Goal: Information Seeking & Learning: Learn about a topic

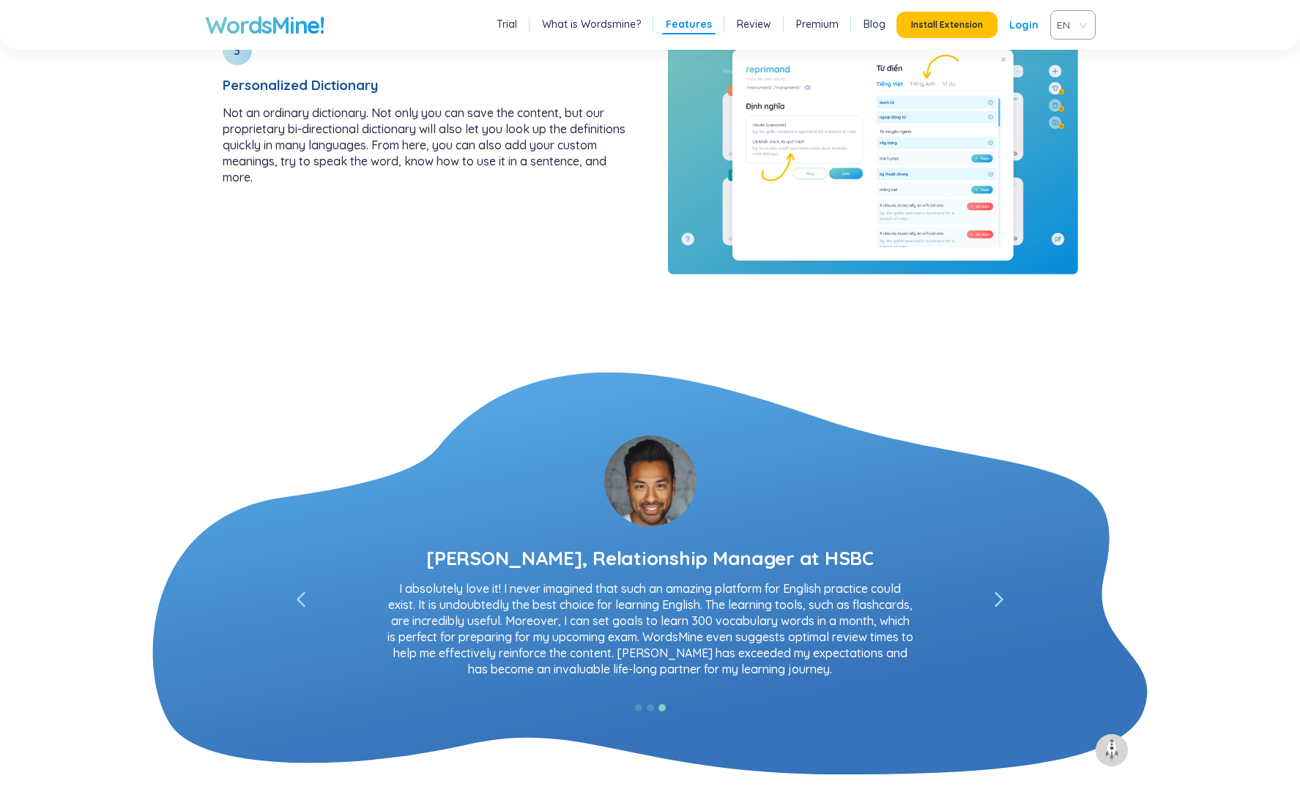
scroll to position [3406, 0]
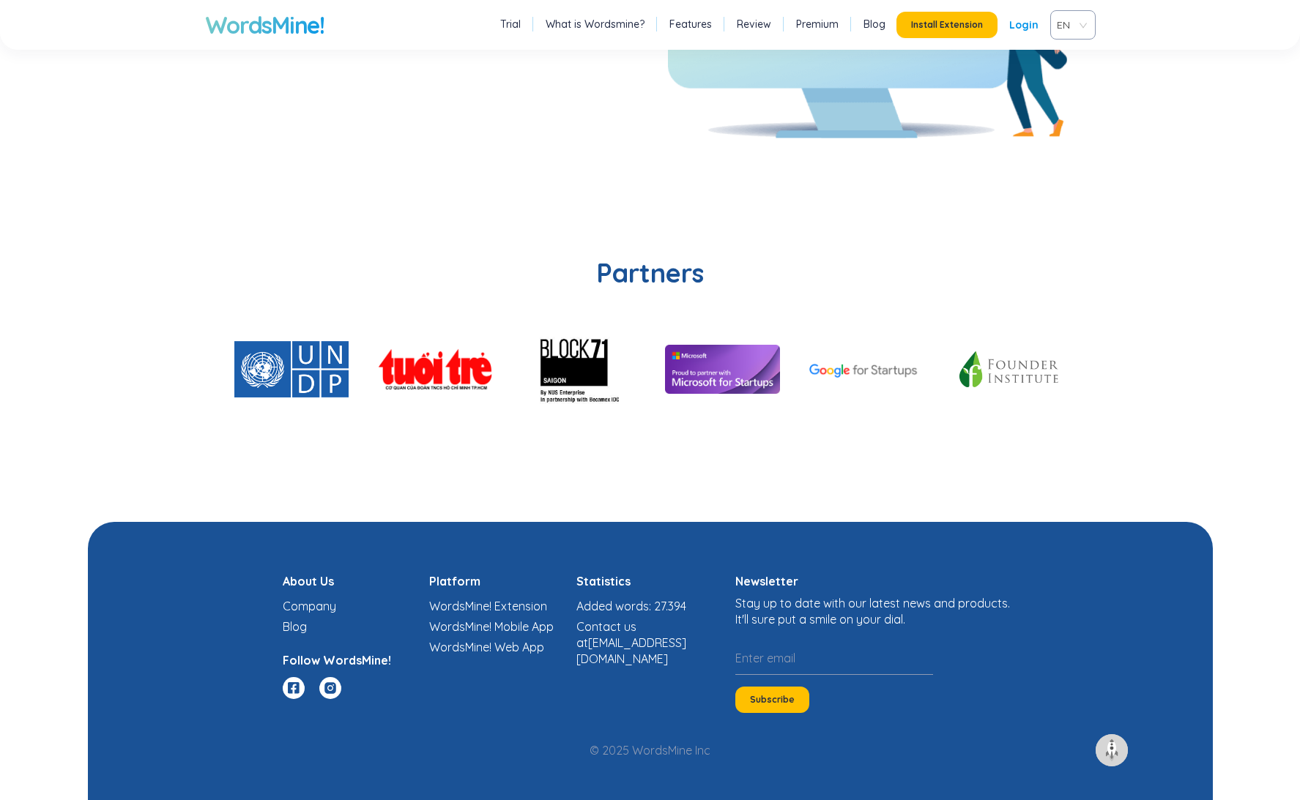
click at [471, 465] on section "Partners" at bounding box center [650, 359] width 1125 height 325
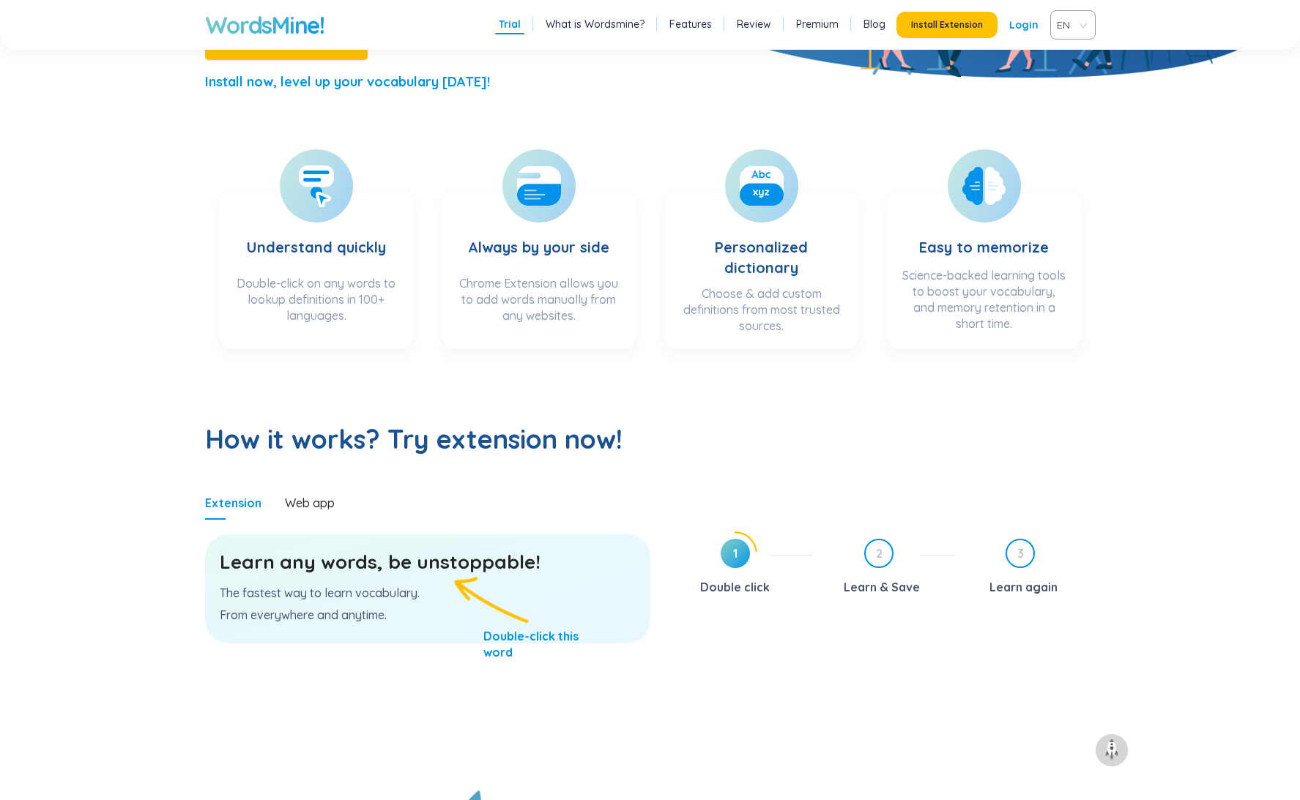
scroll to position [405, 0]
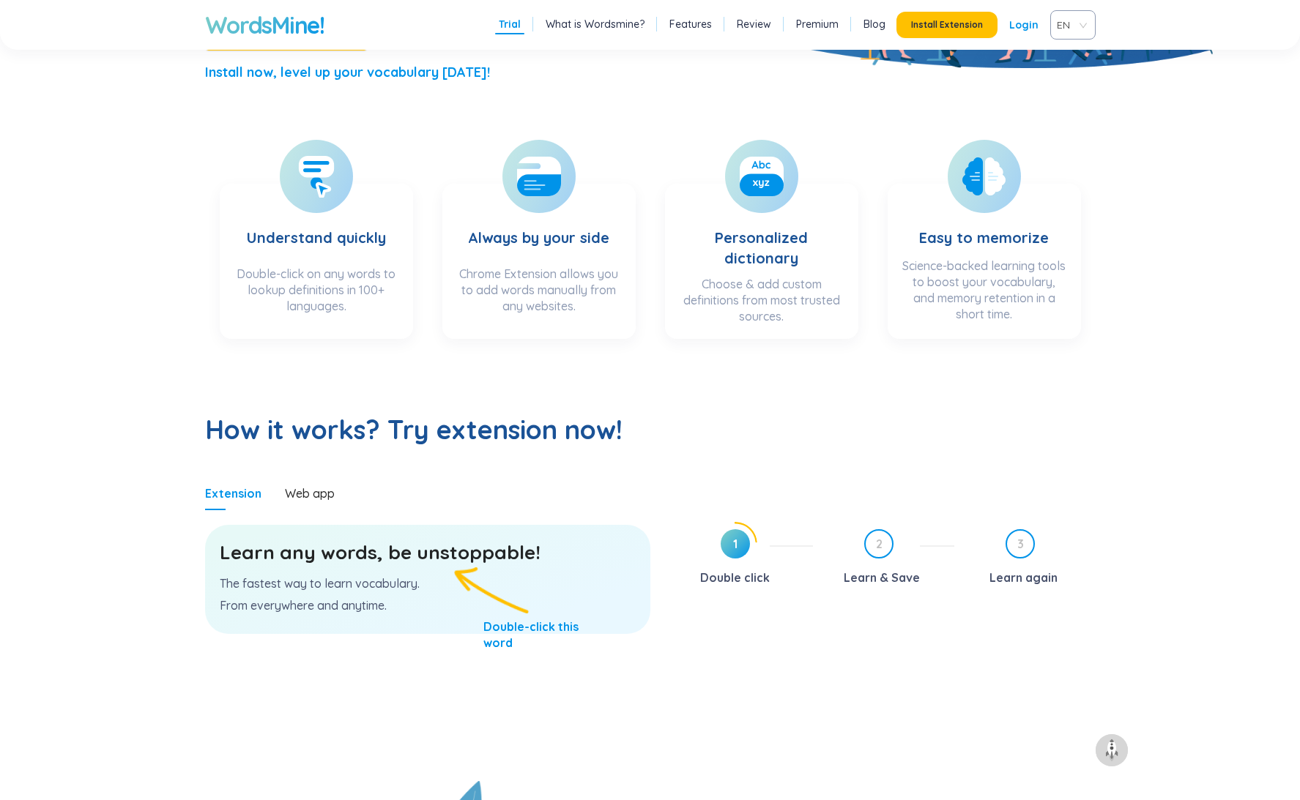
click at [445, 551] on h3 "Learn any words, be unstoppable!" at bounding box center [428, 553] width 416 height 26
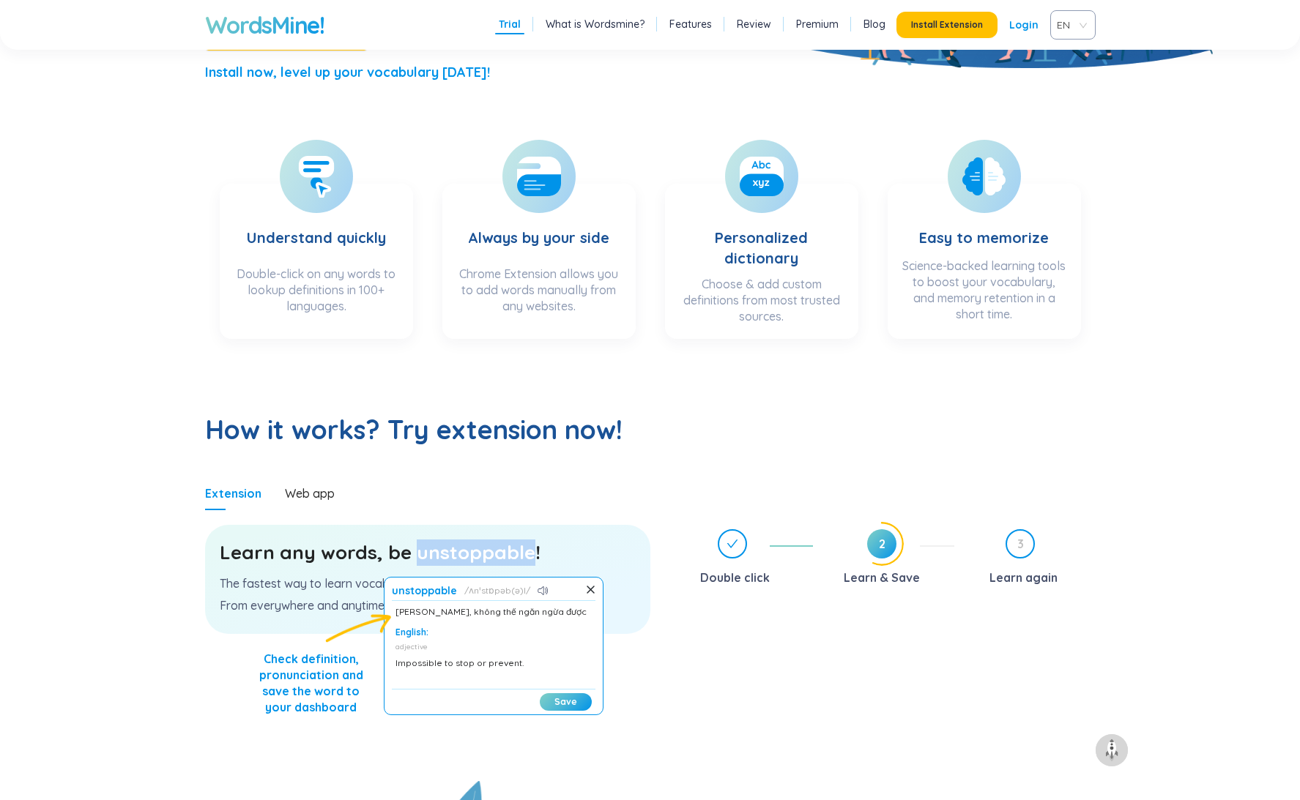
scroll to position [0, 0]
click at [310, 592] on div "Learn any words, be unstoppable! The fastest way to learn vocabulary. From ever…" at bounding box center [427, 579] width 445 height 109
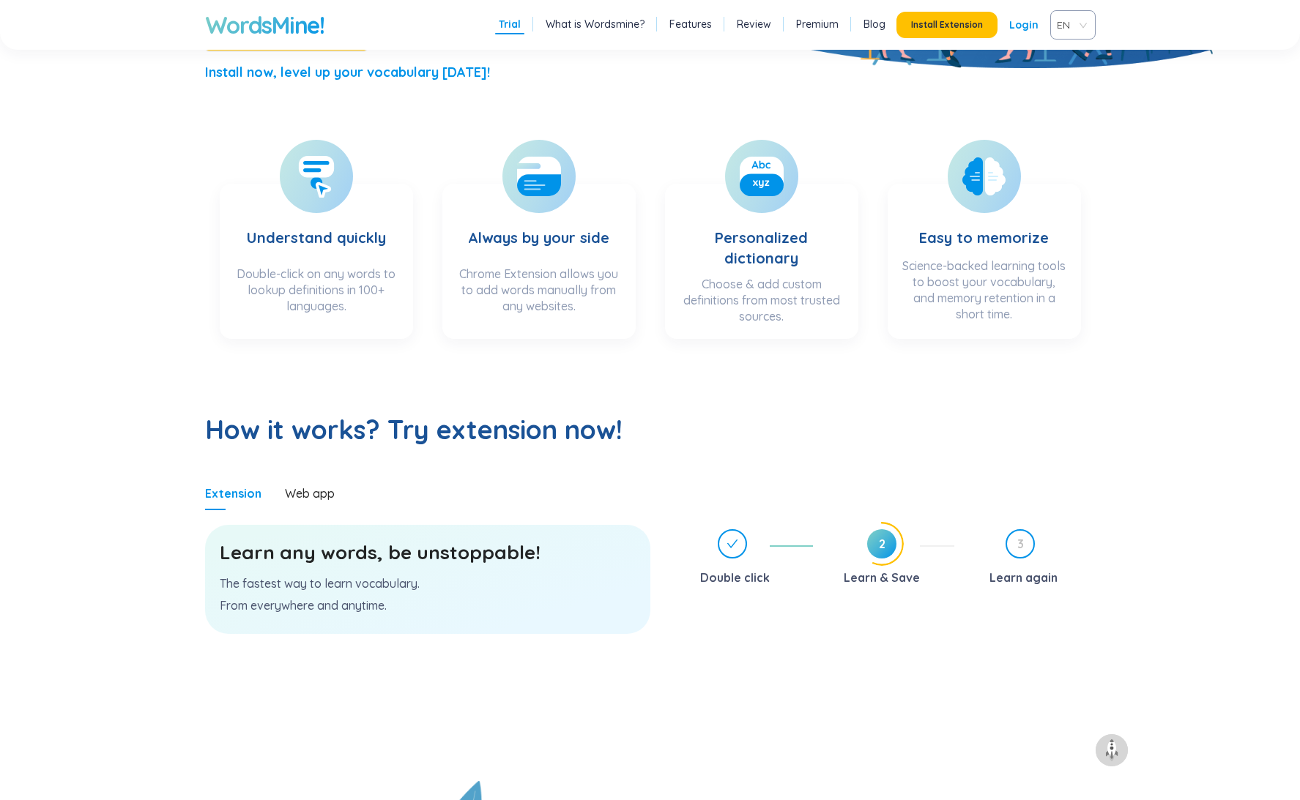
click at [306, 559] on h3 "Learn any words, be unstoppable!" at bounding box center [428, 553] width 416 height 26
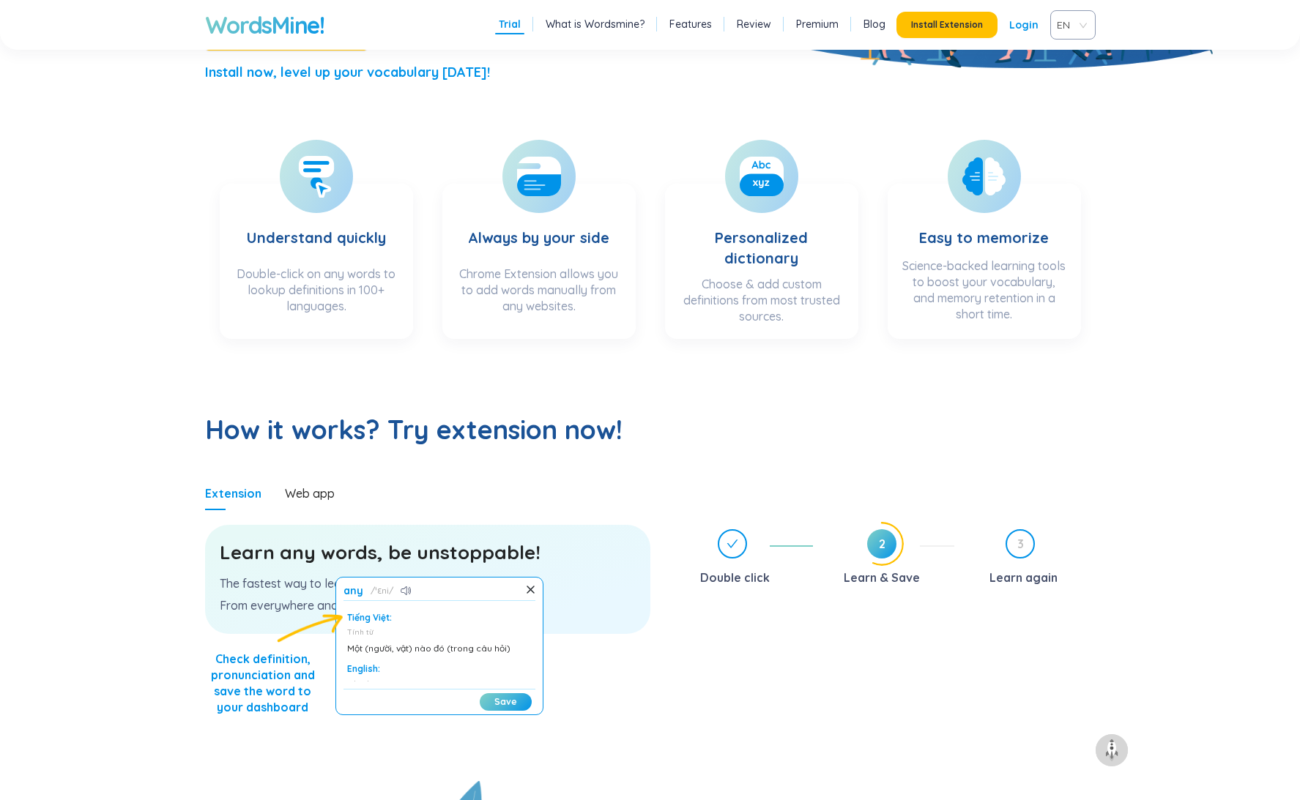
click at [215, 593] on div "Learn any words, be unstoppable! The fastest way to learn vocabulary. From ever…" at bounding box center [427, 579] width 445 height 109
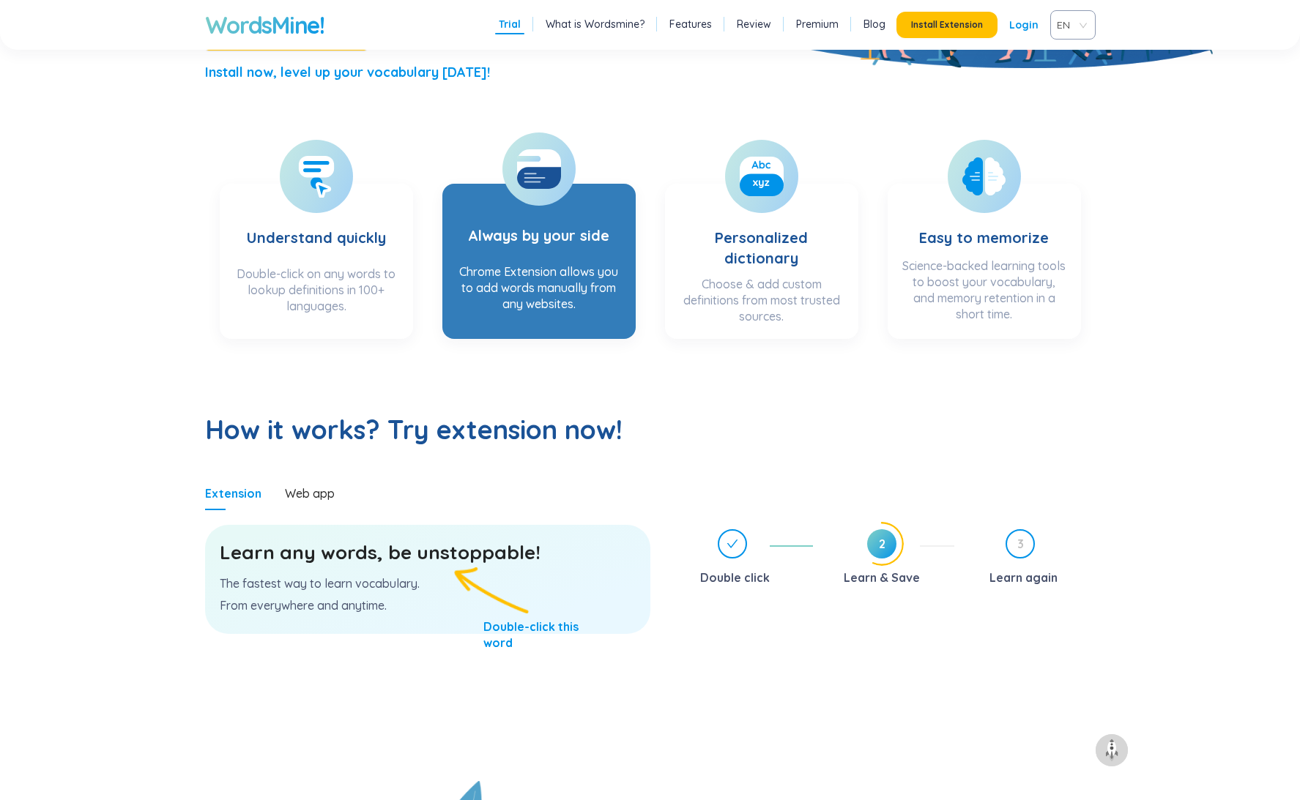
click at [544, 302] on div "Chrome Extension allows you to add words manually from any websites." at bounding box center [539, 293] width 164 height 59
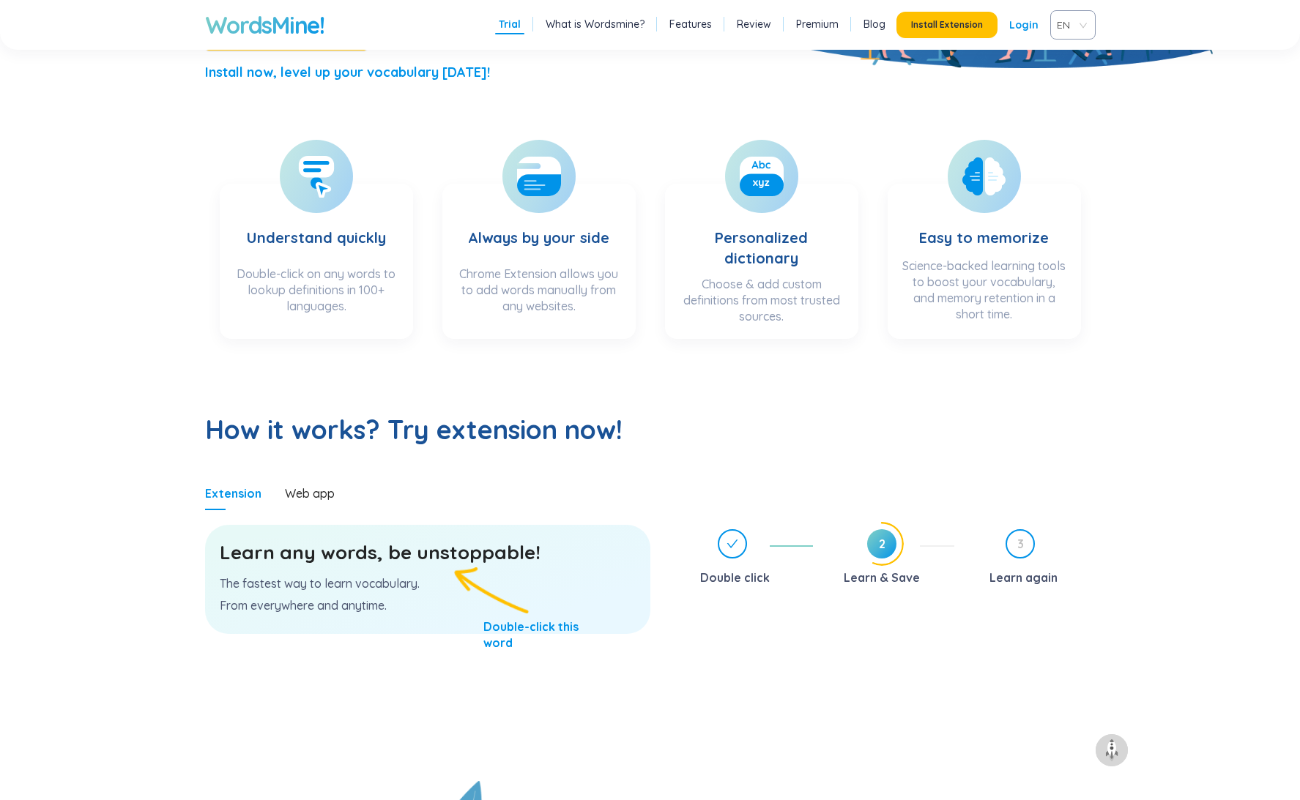
click at [478, 461] on section "How it works? Try extension now! Extension Web app Learn any words, be unstoppa…" at bounding box center [650, 568] width 1125 height 428
click at [395, 581] on p "The fastest way to learn vocabulary." at bounding box center [428, 584] width 416 height 16
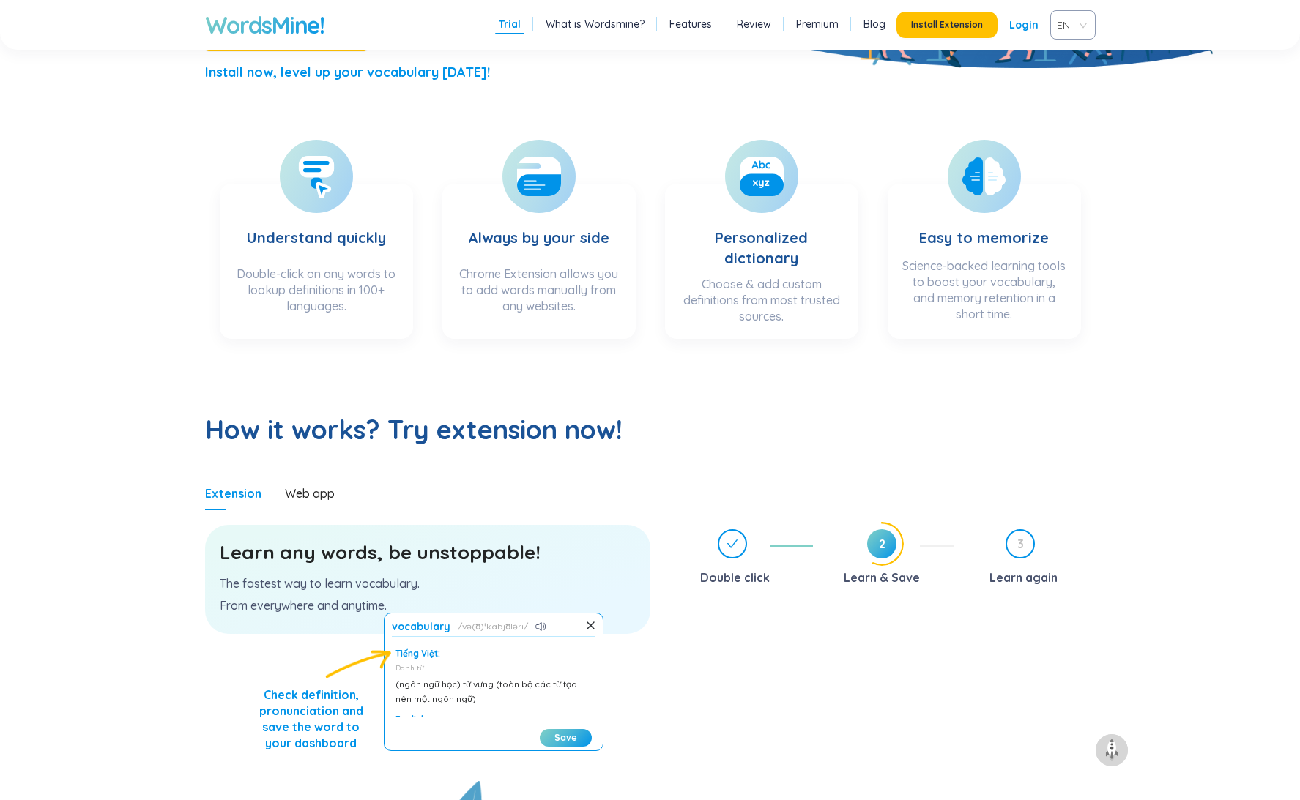
click at [311, 605] on p "From everywhere and anytime." at bounding box center [428, 605] width 416 height 16
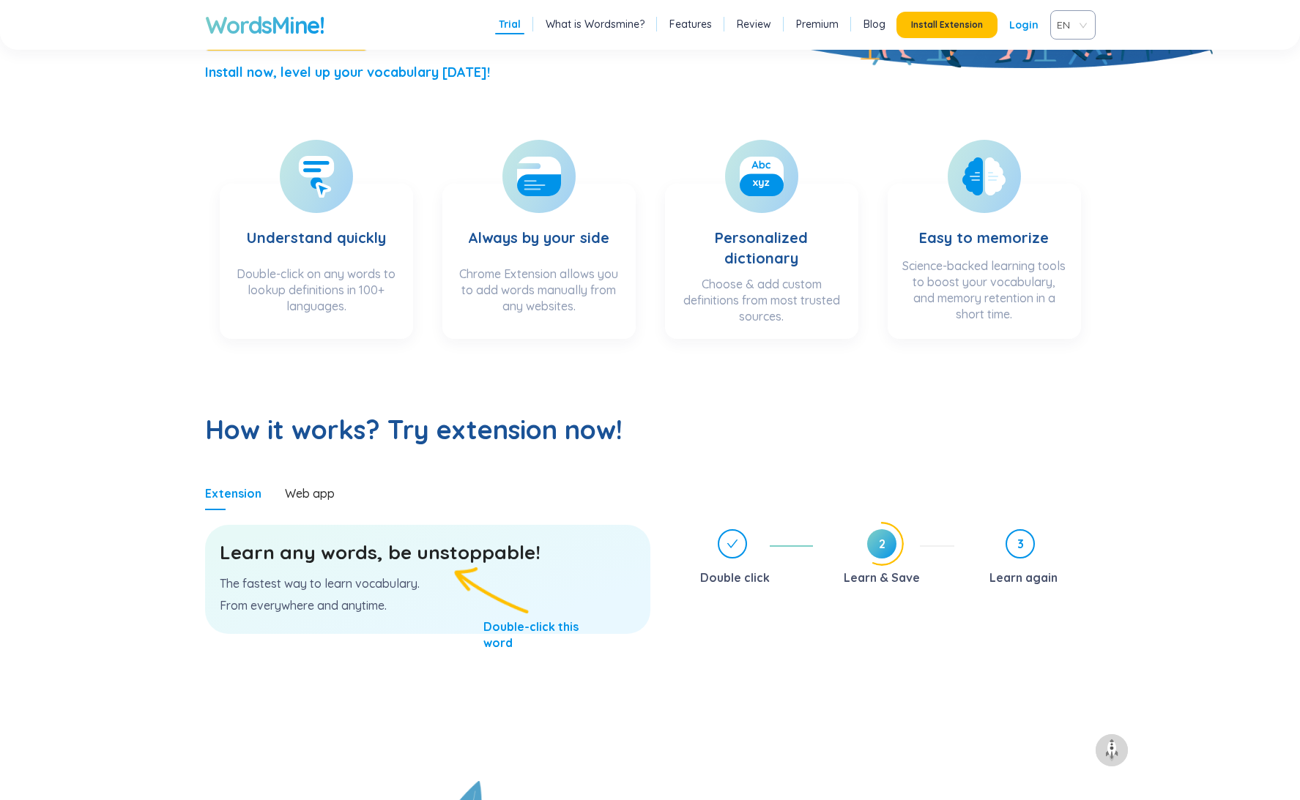
click at [1016, 550] on span "3" at bounding box center [1020, 544] width 26 height 26
click at [734, 545] on span "1" at bounding box center [734, 543] width 29 height 29
click at [444, 545] on h3 "Learn any words, be unstoppable!" at bounding box center [428, 553] width 416 height 26
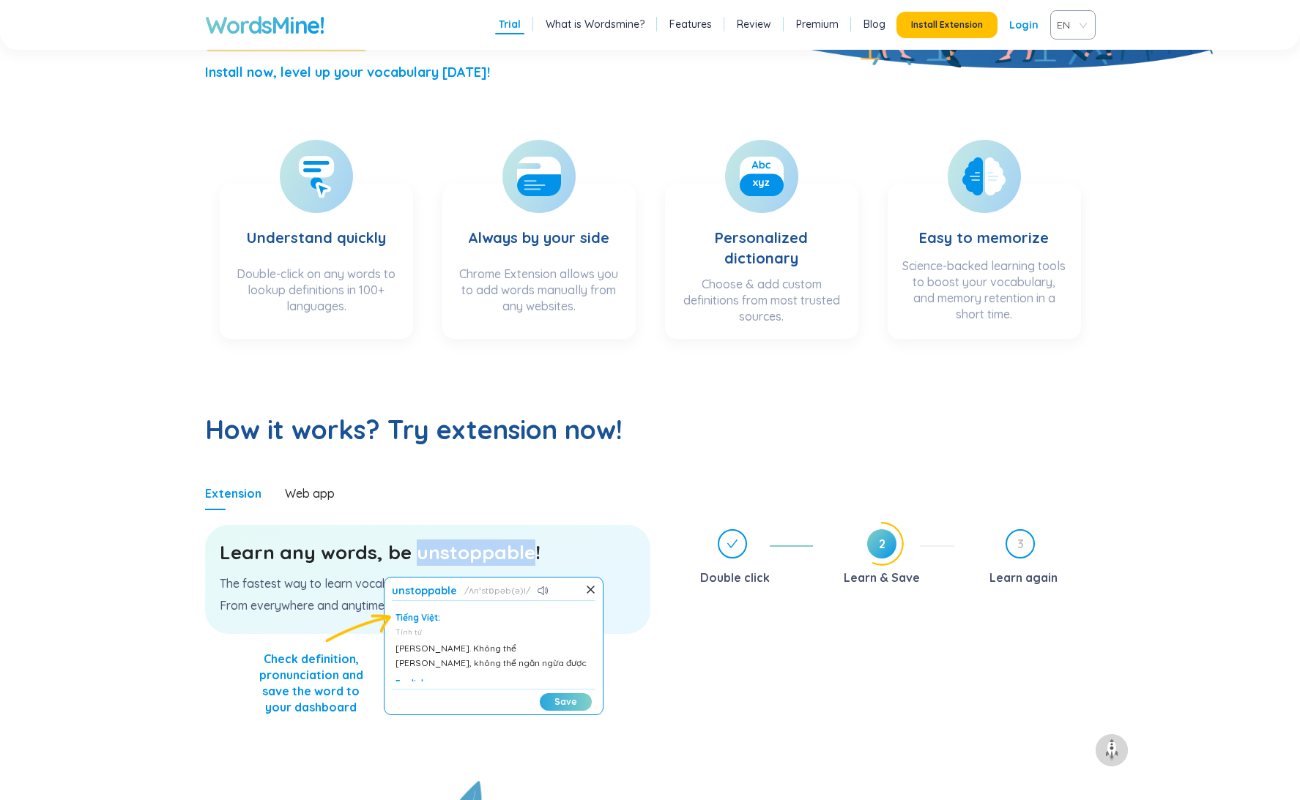
click at [564, 696] on button "Save" at bounding box center [566, 702] width 52 height 18
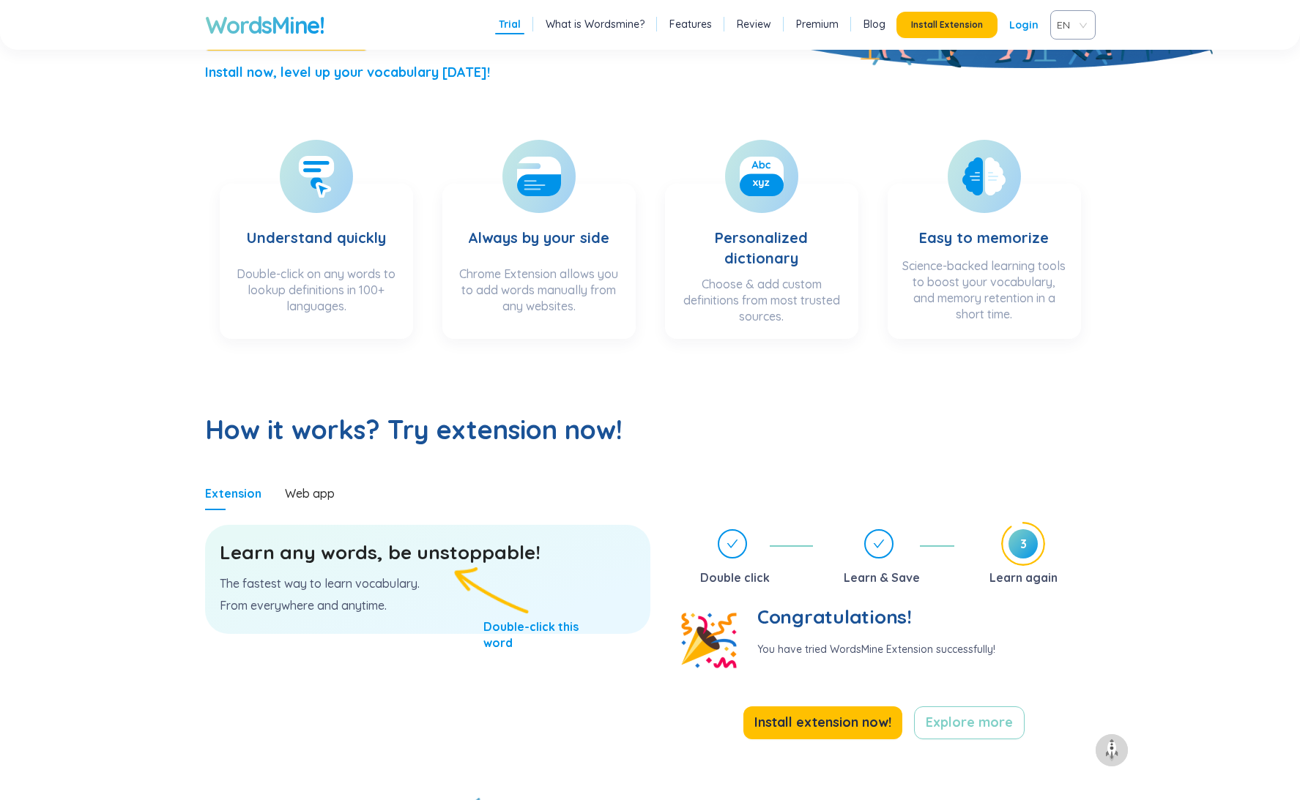
click at [1027, 552] on span "3" at bounding box center [1022, 543] width 29 height 29
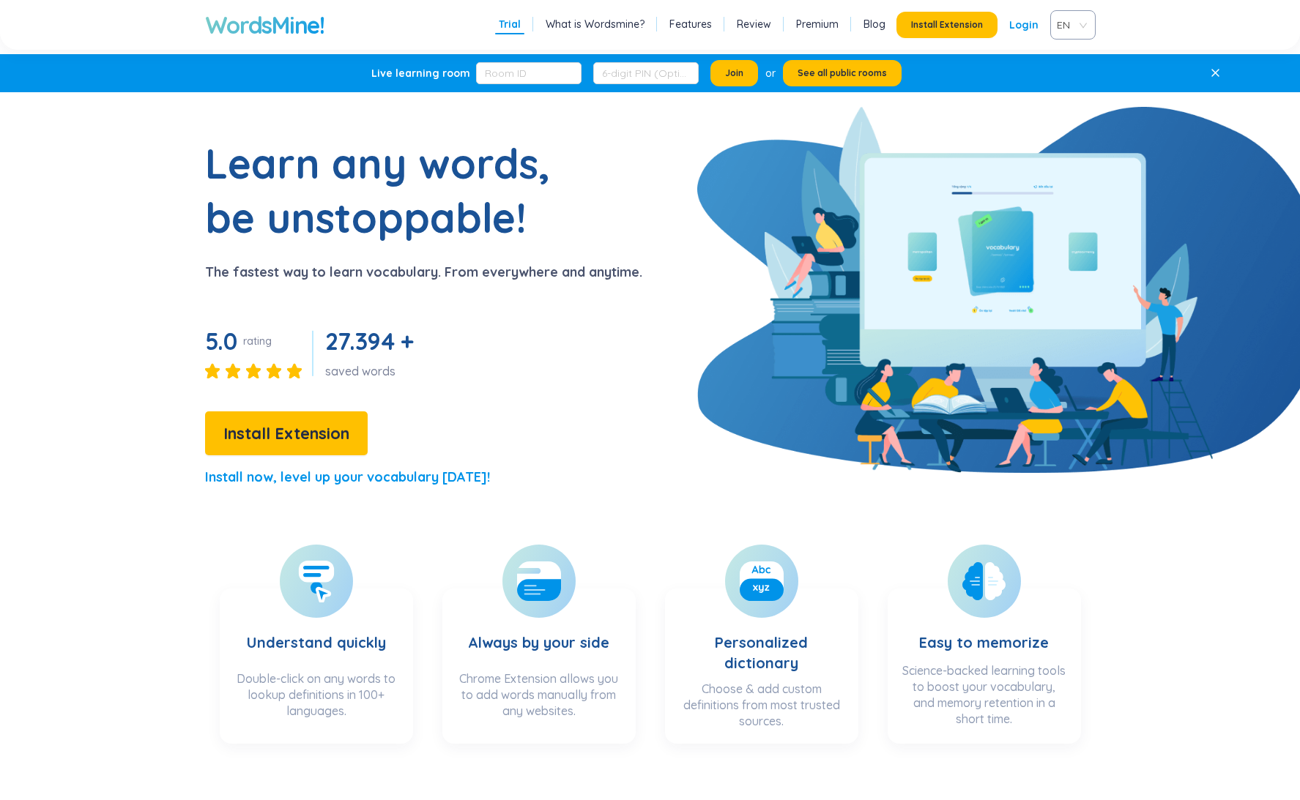
click at [583, 24] on link "What is Wordsmine?" at bounding box center [594, 24] width 99 height 15
click at [608, 23] on link "What is Wordsmine?" at bounding box center [594, 24] width 99 height 15
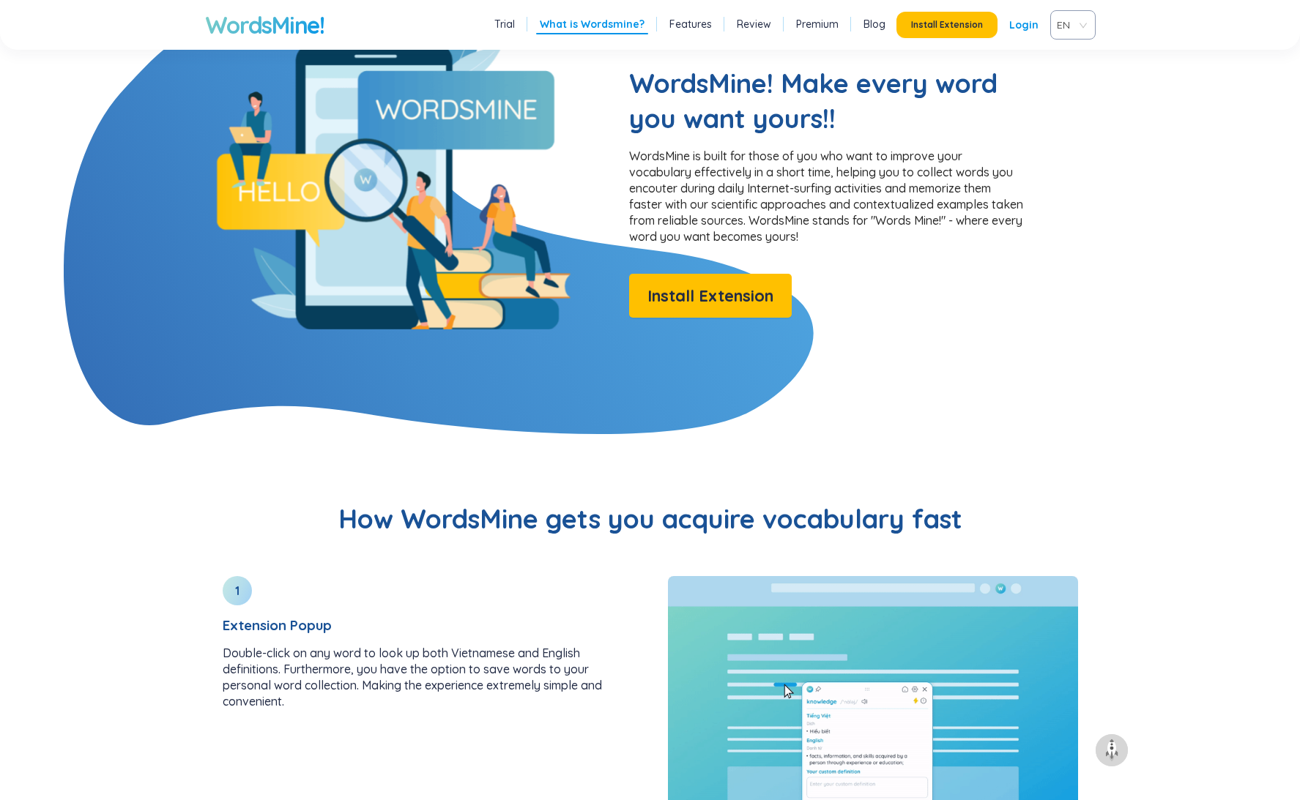
click at [699, 21] on link "Features" at bounding box center [690, 24] width 42 height 15
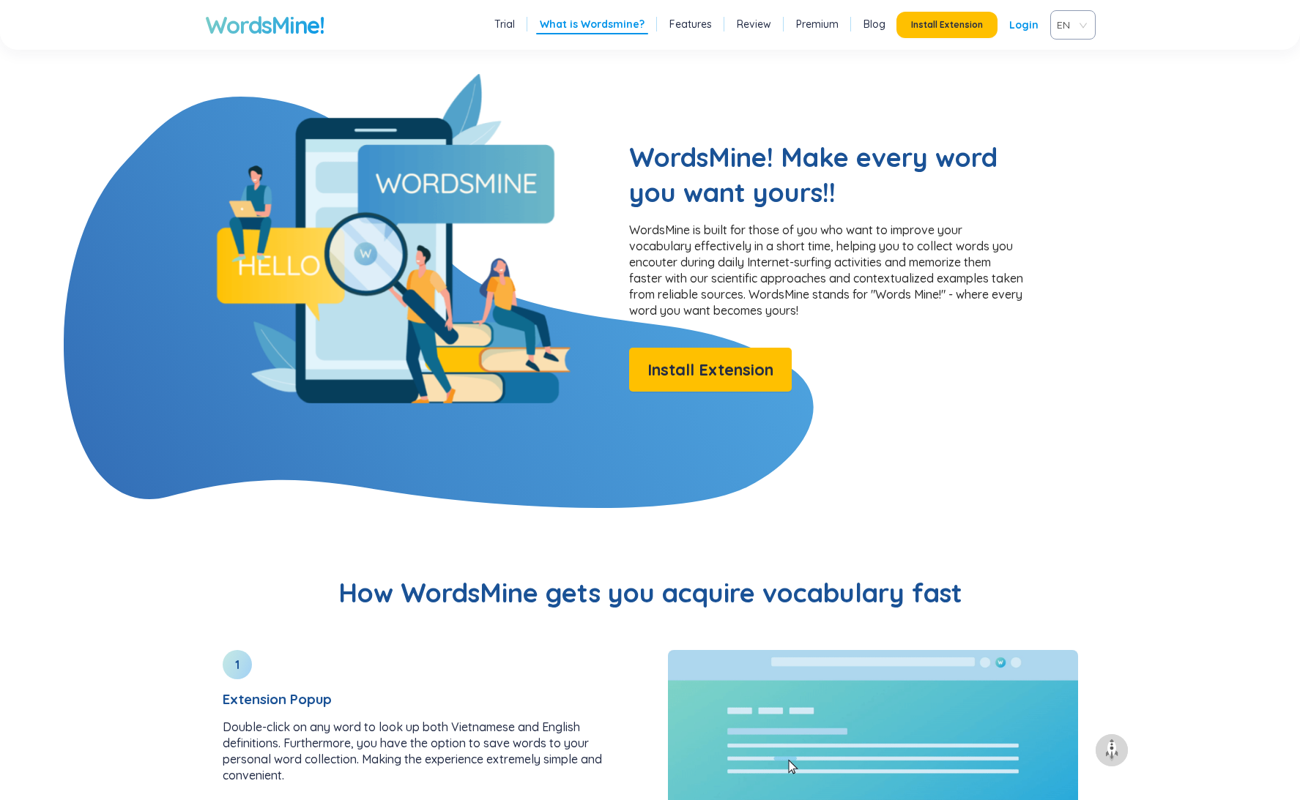
scroll to position [1107, 0]
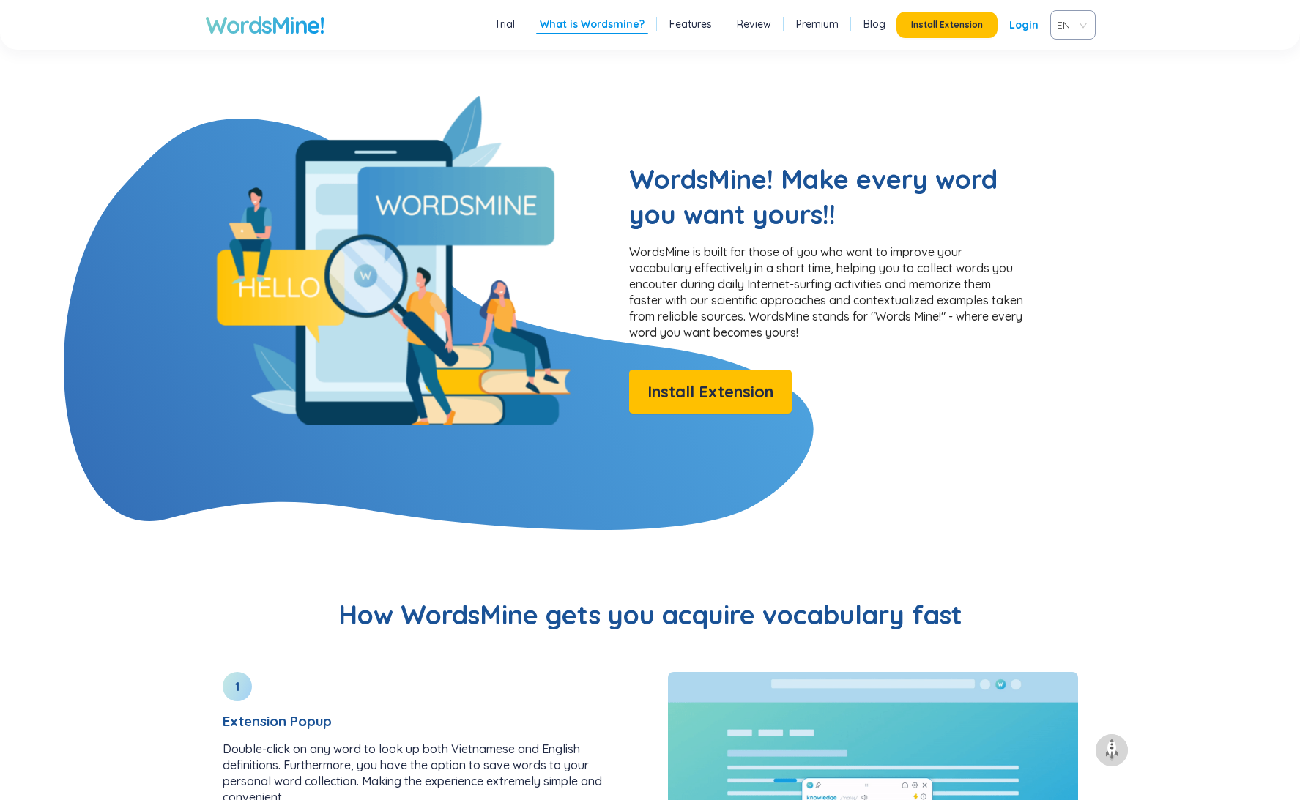
click at [819, 22] on link "Premium" at bounding box center [817, 24] width 42 height 15
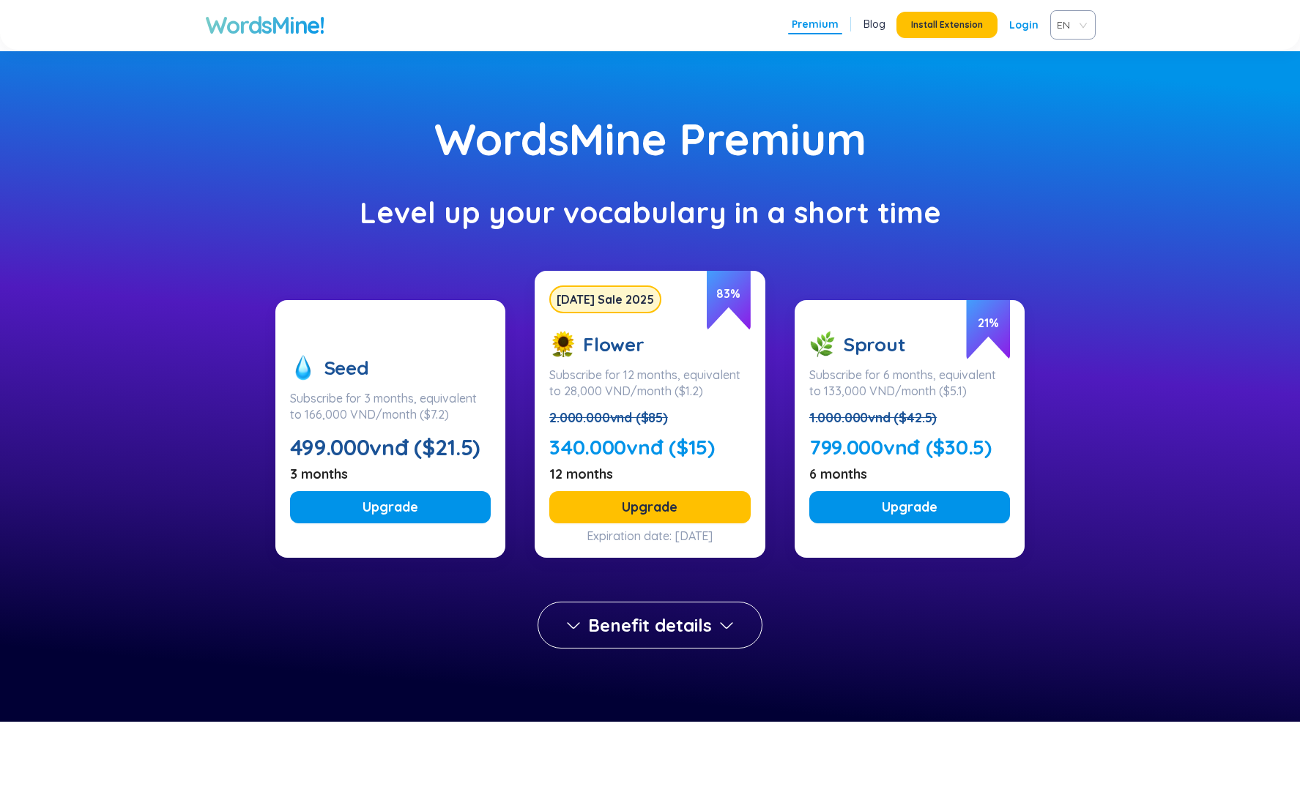
click at [879, 24] on link "Blog" at bounding box center [874, 24] width 22 height 15
